Goal: Information Seeking & Learning: Learn about a topic

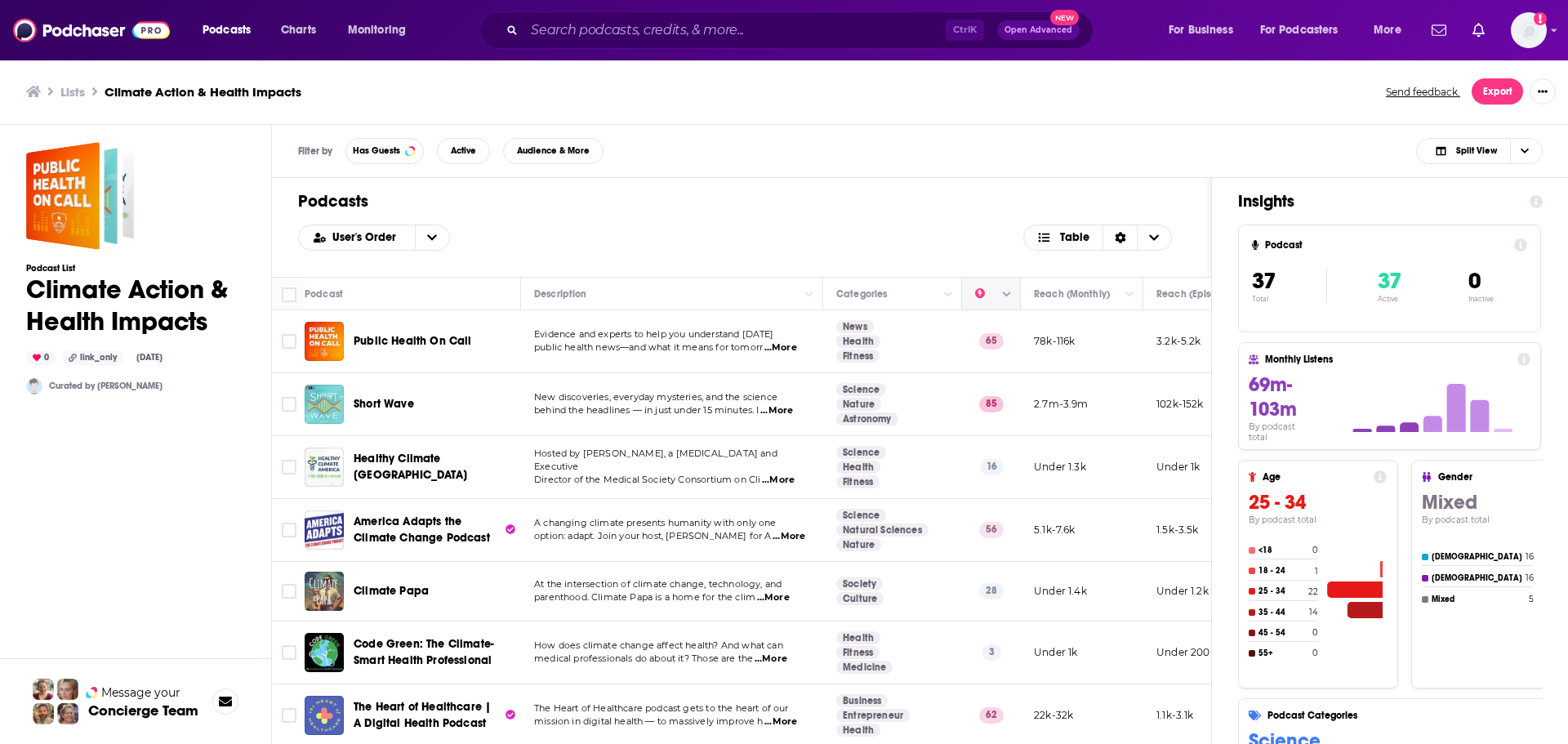
click at [1002, 293] on button "Column Actions" at bounding box center [1007, 294] width 20 height 20
click at [982, 292] on div at bounding box center [784, 372] width 1568 height 744
click at [981, 294] on icon "Move" at bounding box center [990, 294] width 20 height 20
click at [1009, 298] on icon "Column Actions" at bounding box center [1007, 295] width 8 height 10
click at [979, 297] on div at bounding box center [784, 372] width 1568 height 744
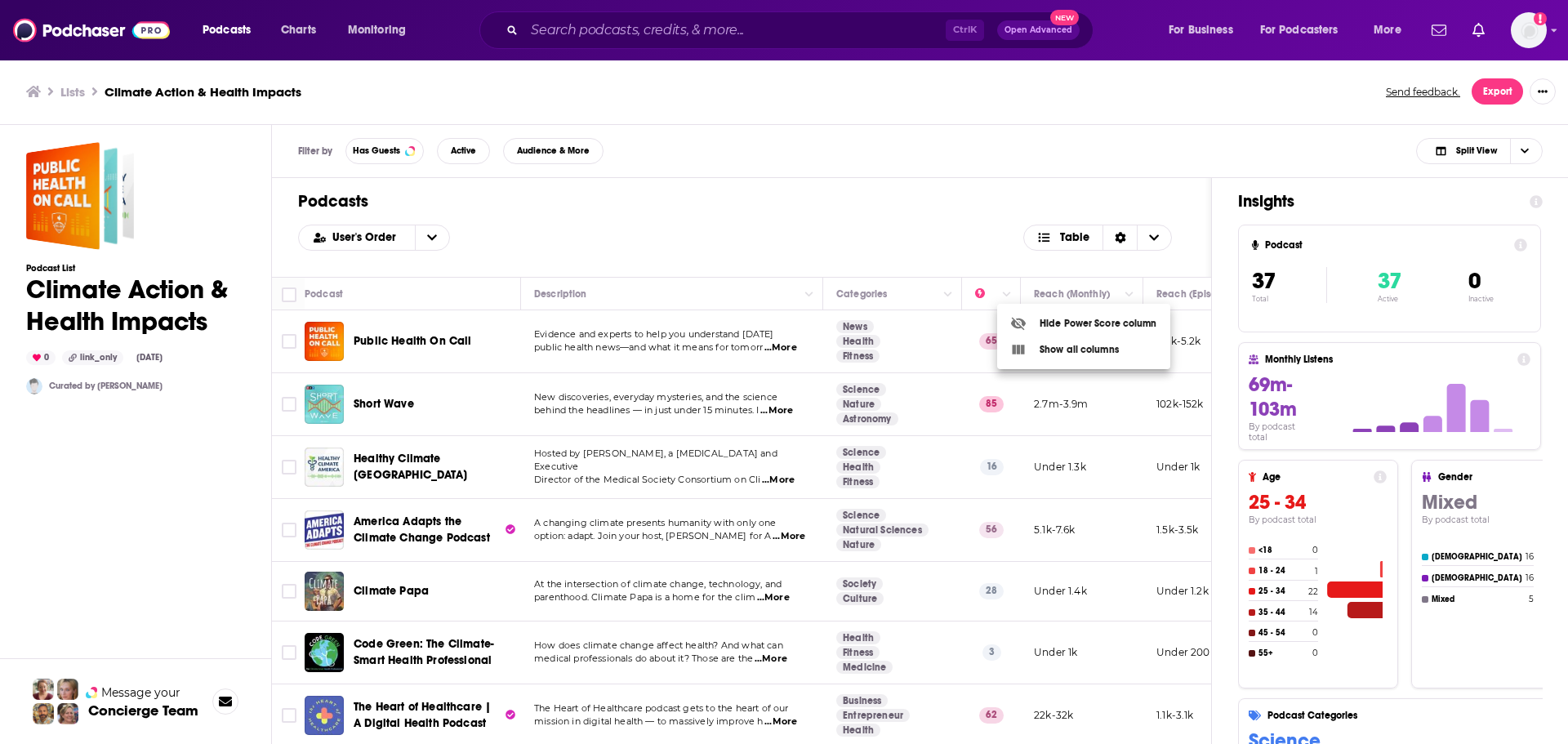
click at [980, 297] on icon "Move" at bounding box center [990, 294] width 20 height 20
click at [982, 296] on icon "Move" at bounding box center [990, 294] width 20 height 20
click at [432, 246] on button "open menu" at bounding box center [432, 237] width 35 height 25
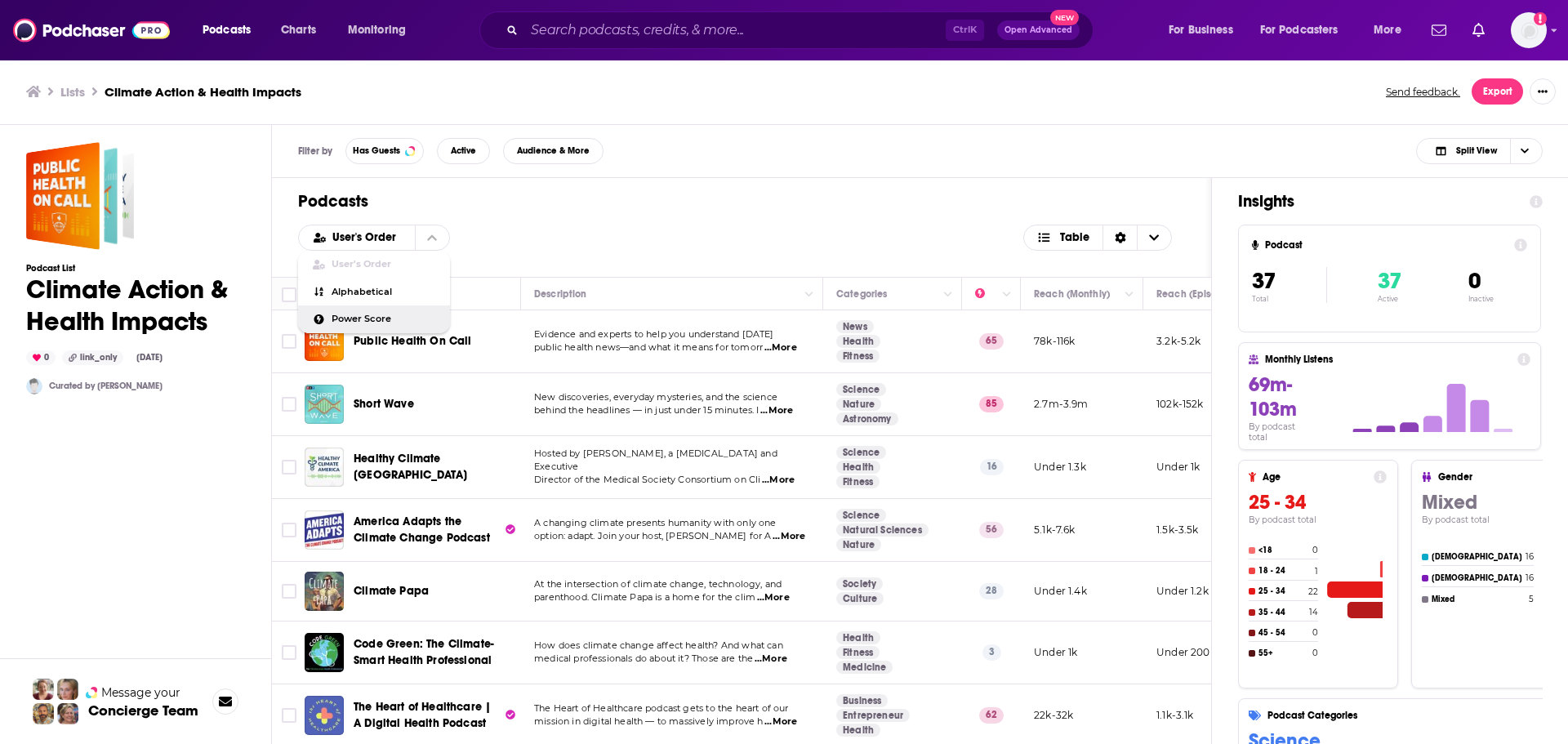
click at [411, 309] on div "Power Score" at bounding box center [374, 320] width 152 height 28
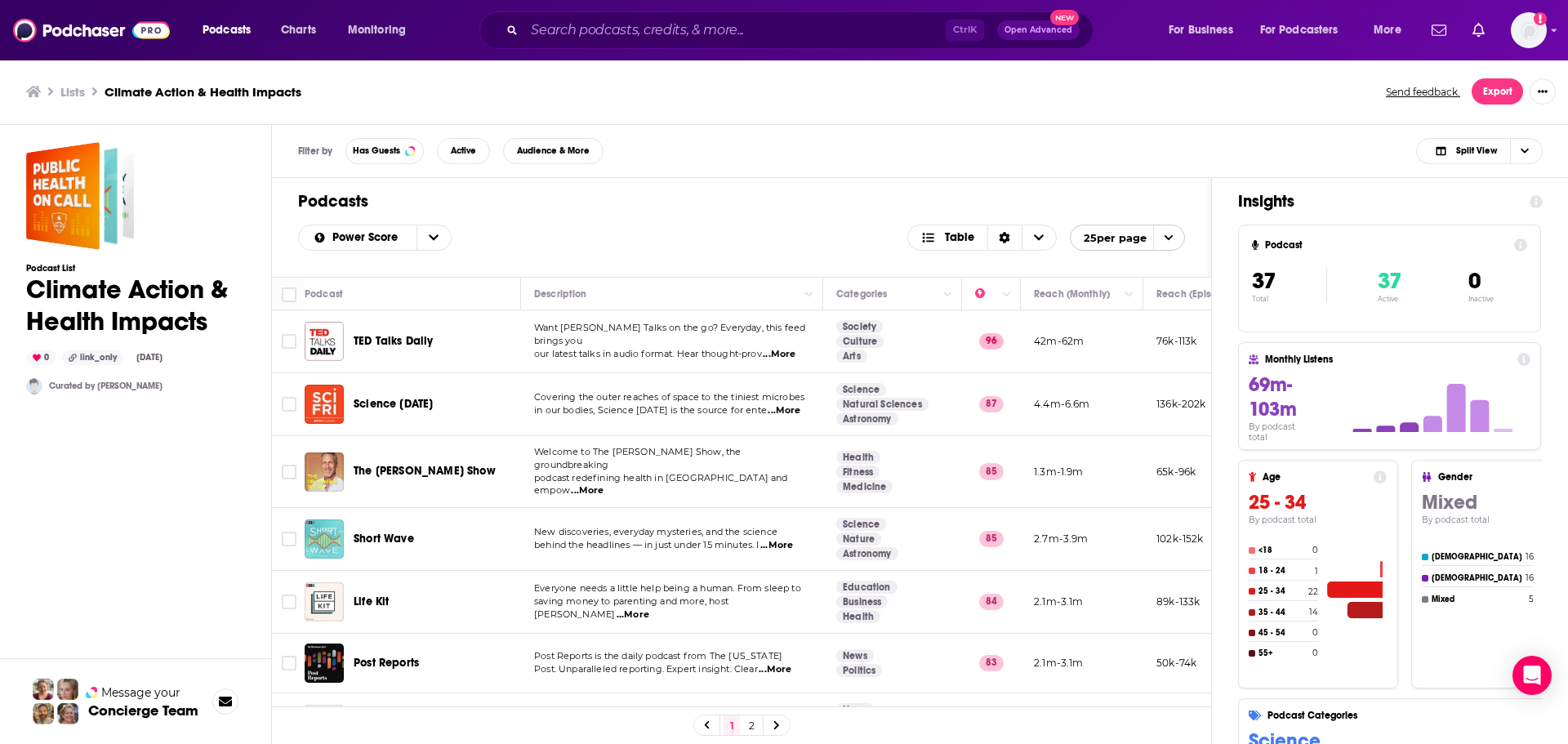
click at [603, 484] on span "...More" at bounding box center [588, 491] width 33 height 13
click at [733, 222] on div "Podcasts Power Score Table 25 per page" at bounding box center [741, 227] width 939 height 99
click at [383, 151] on span "Has Guests" at bounding box center [376, 150] width 47 height 9
click at [1043, 234] on span "Choose View" at bounding box center [1040, 237] width 35 height 25
click at [832, 244] on div "Power Score Table Card Table 25 per page" at bounding box center [742, 237] width 887 height 26
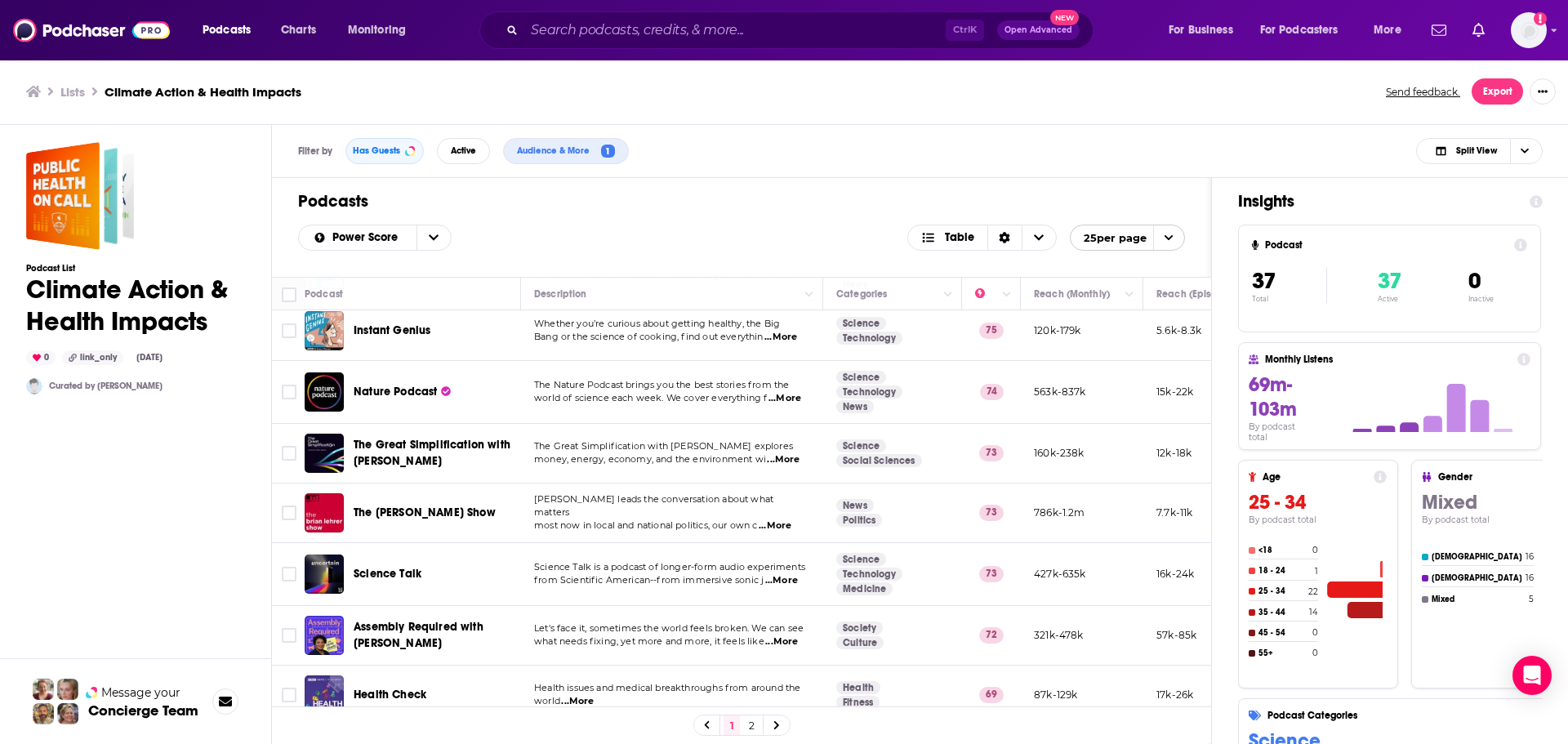
scroll to position [1151, 0]
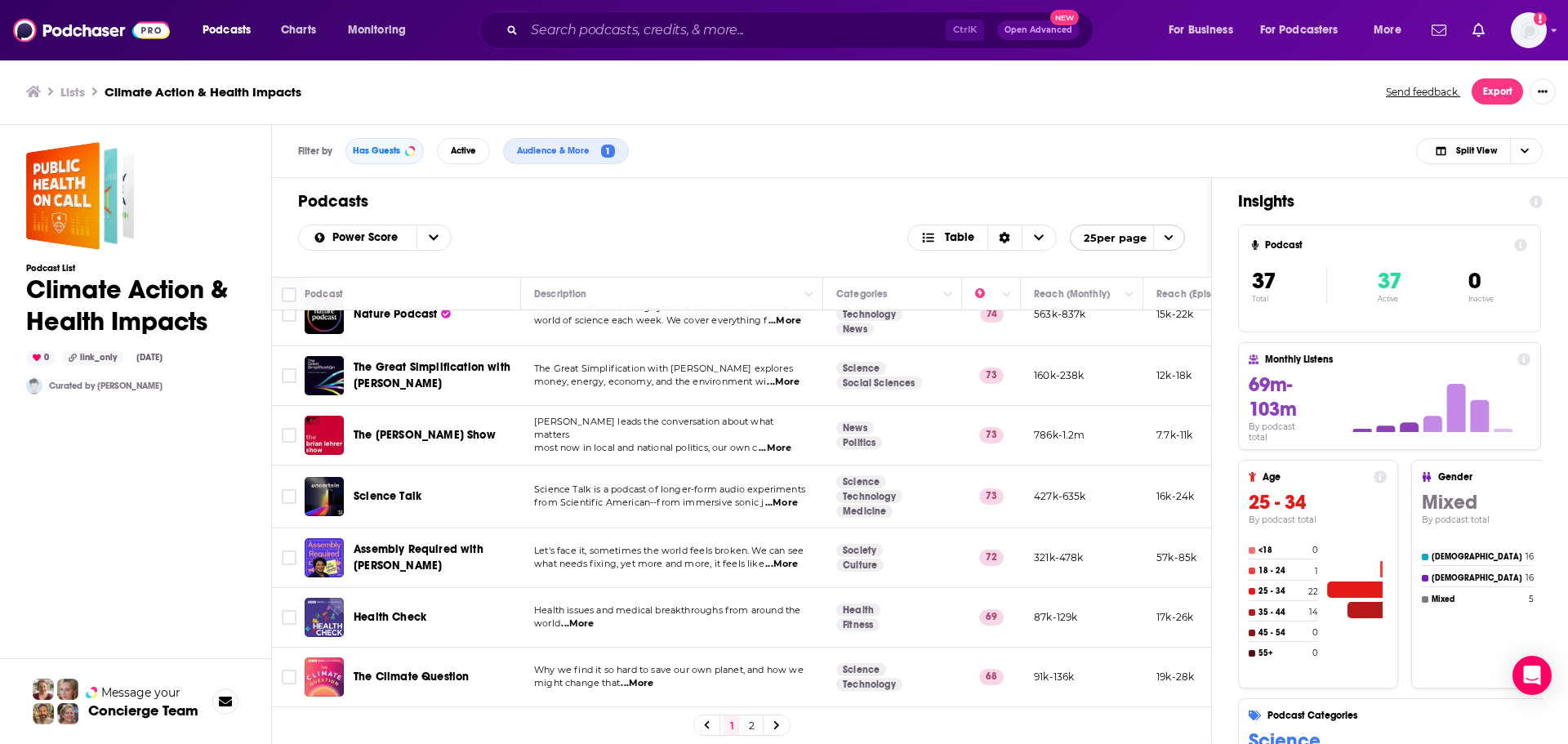
click at [762, 723] on div "1 2" at bounding box center [742, 725] width 97 height 21
click at [758, 723] on link "2" at bounding box center [752, 725] width 16 height 20
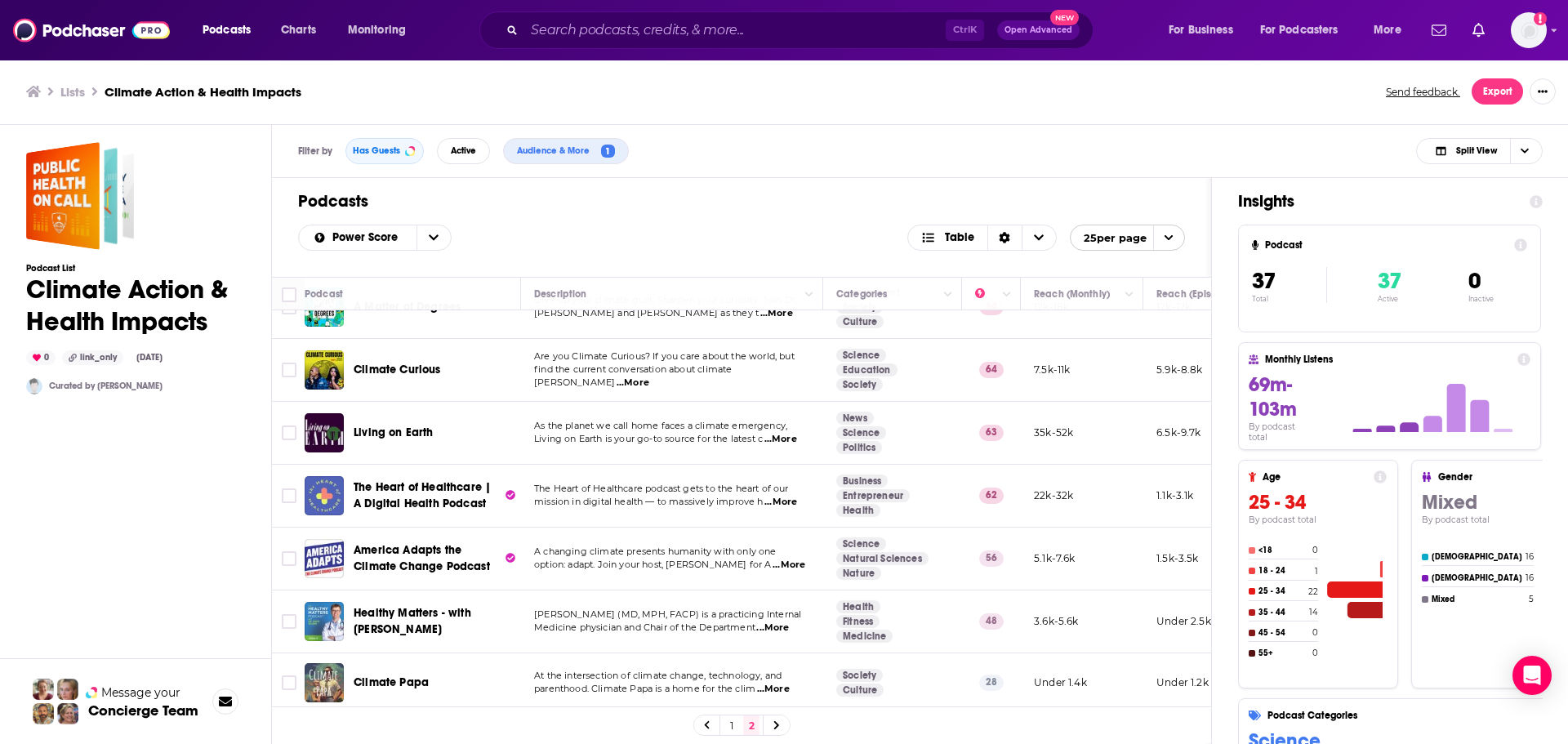
scroll to position [367, 0]
